Goal: Transaction & Acquisition: Subscribe to service/newsletter

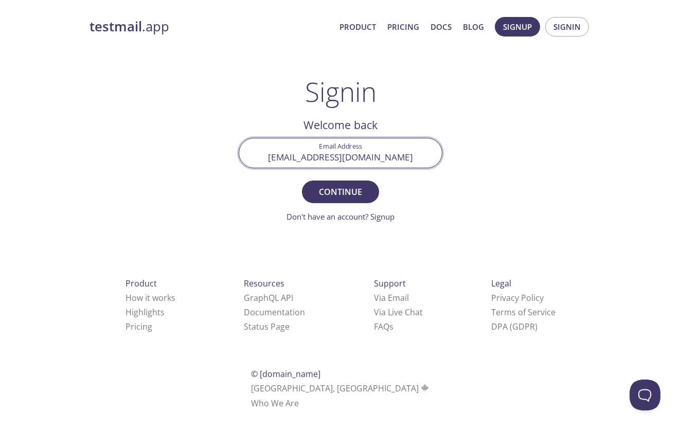
type input "[EMAIL_ADDRESS][DOMAIN_NAME]"
click at [340, 191] on button "Continue" at bounding box center [340, 191] width 77 height 23
paste input "C9X8KQ5"
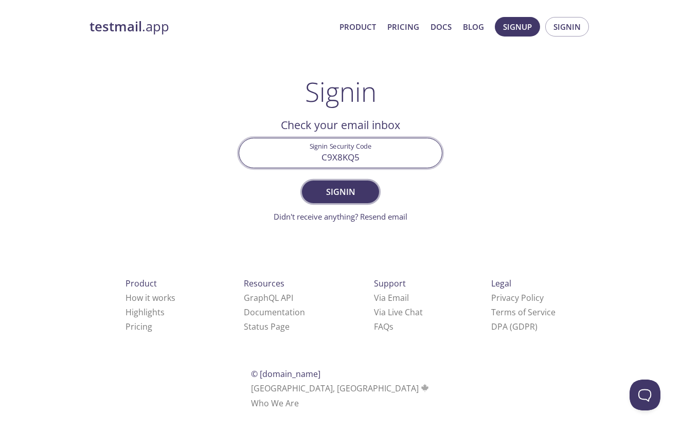
type input "C9X8KQ5"
click at [359, 189] on span "Signin" at bounding box center [340, 192] width 54 height 14
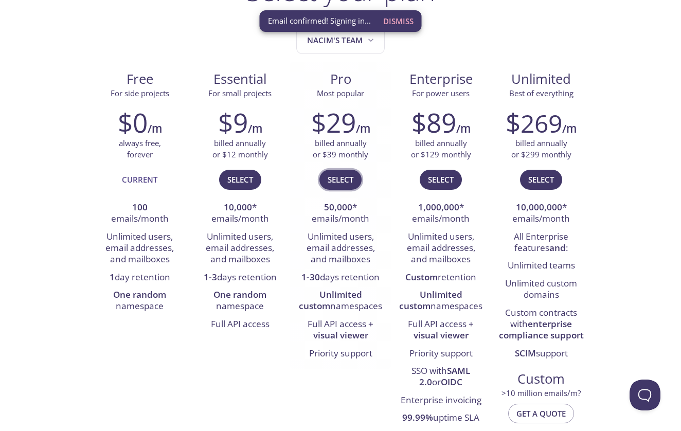
scroll to position [101, 0]
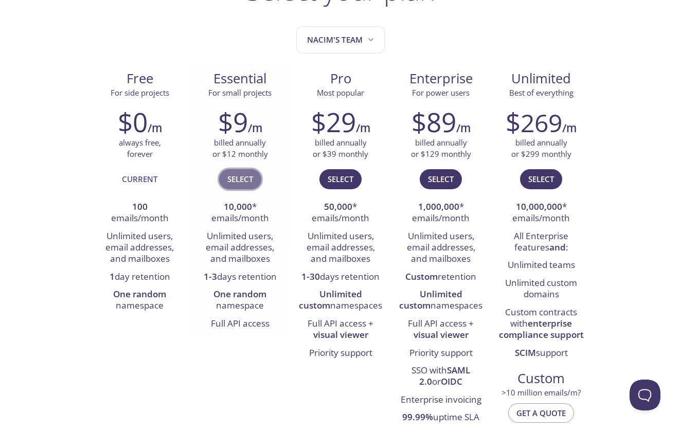
click at [239, 177] on span "Select" at bounding box center [240, 178] width 26 height 13
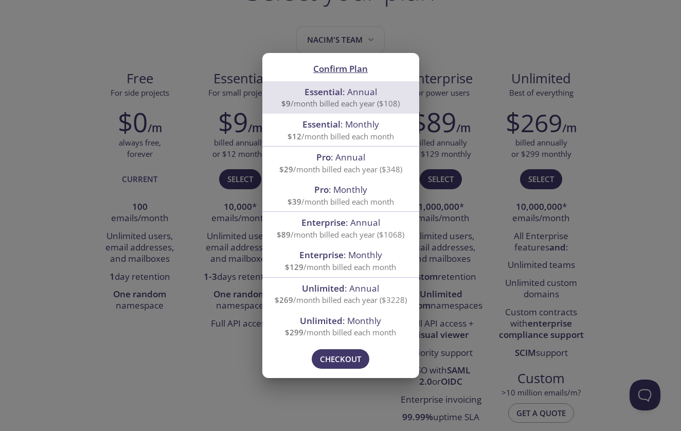
click at [461, 48] on div "Confirm Plan Essential : Annual $9 /month billed each year ($108) Essential : M…" at bounding box center [340, 215] width 681 height 431
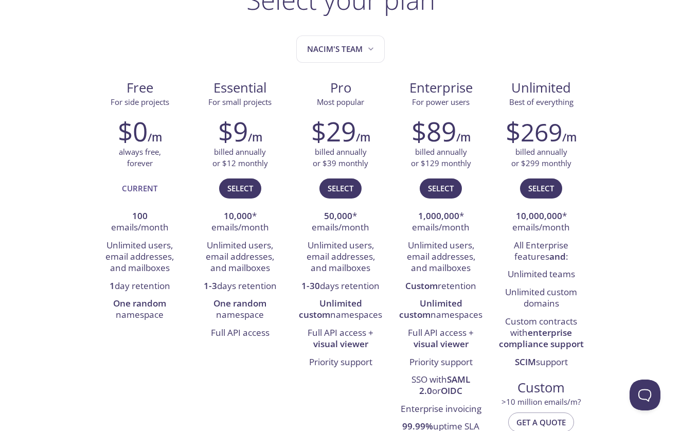
scroll to position [93, 0]
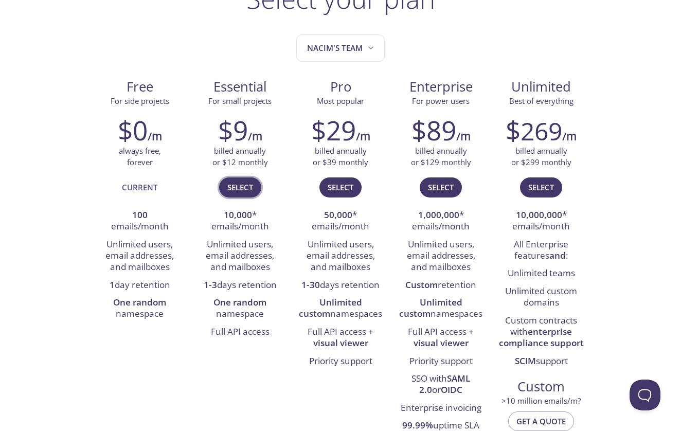
click at [248, 186] on span "Select" at bounding box center [240, 186] width 26 height 13
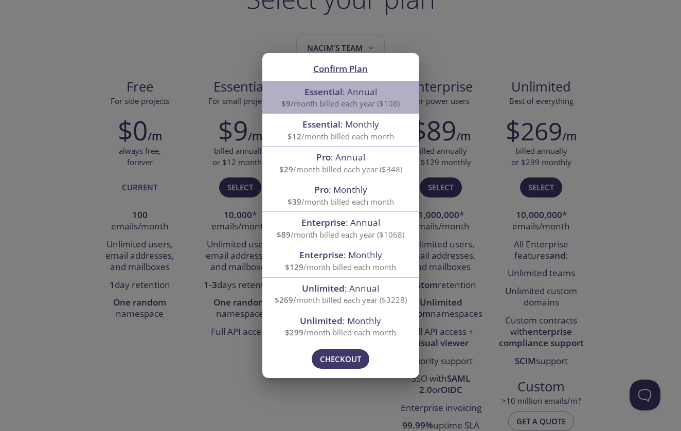
click at [369, 104] on span "$9 /month billed each year ($108)" at bounding box center [340, 103] width 118 height 10
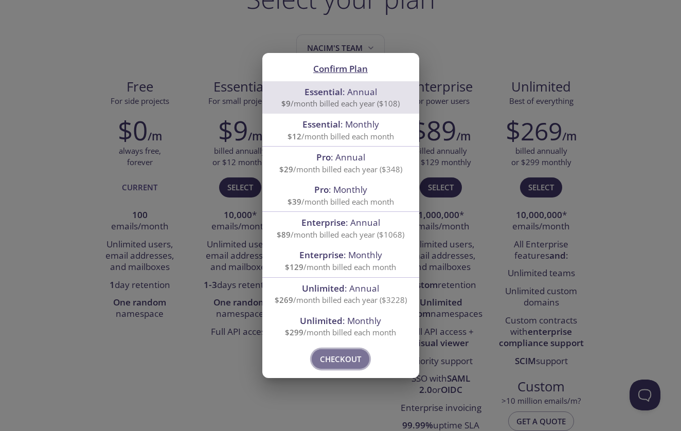
click at [346, 358] on span "Checkout" at bounding box center [340, 358] width 41 height 13
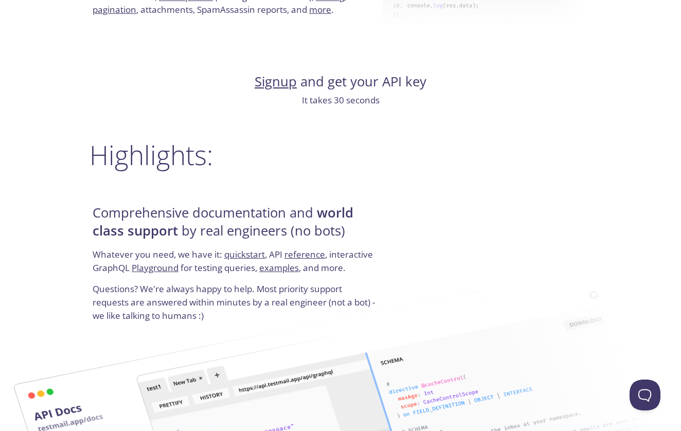
scroll to position [1104, 0]
